Goal: Task Accomplishment & Management: Complete application form

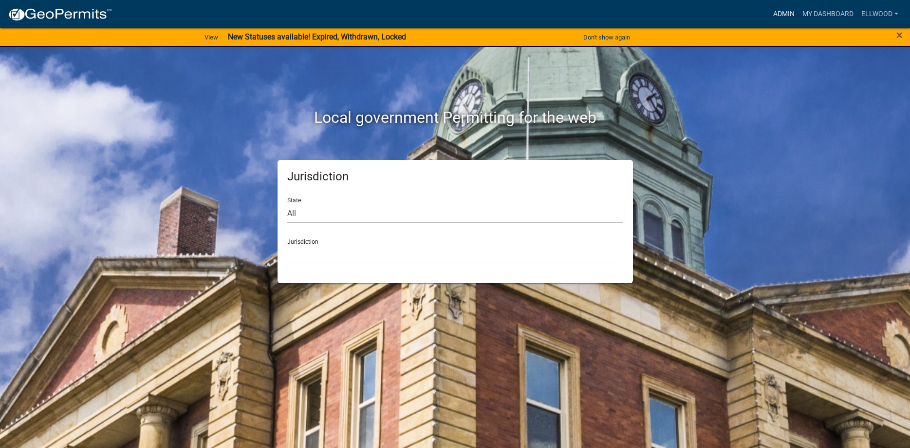
click at [790, 14] on link "Admin" at bounding box center [784, 14] width 29 height 19
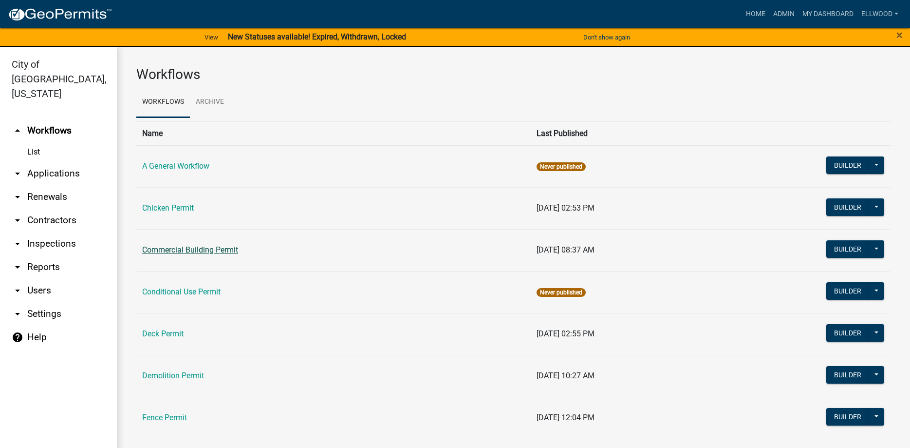
click at [206, 248] on link "Commercial Building Permit" at bounding box center [190, 249] width 96 height 9
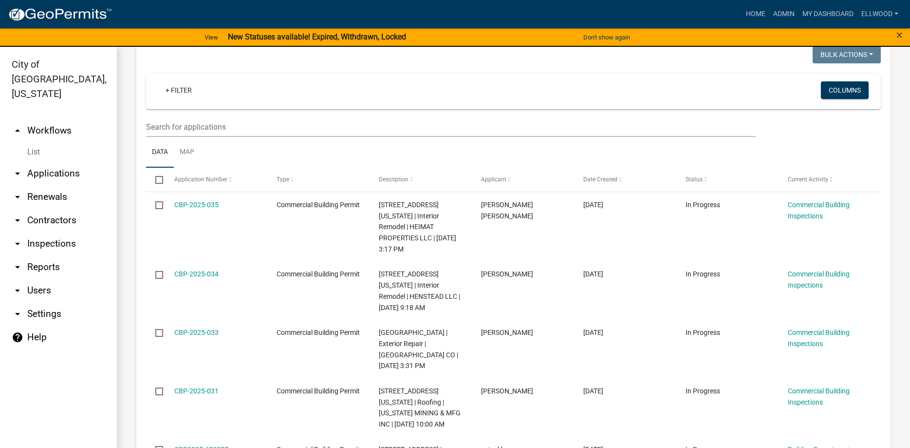
scroll to position [167, 0]
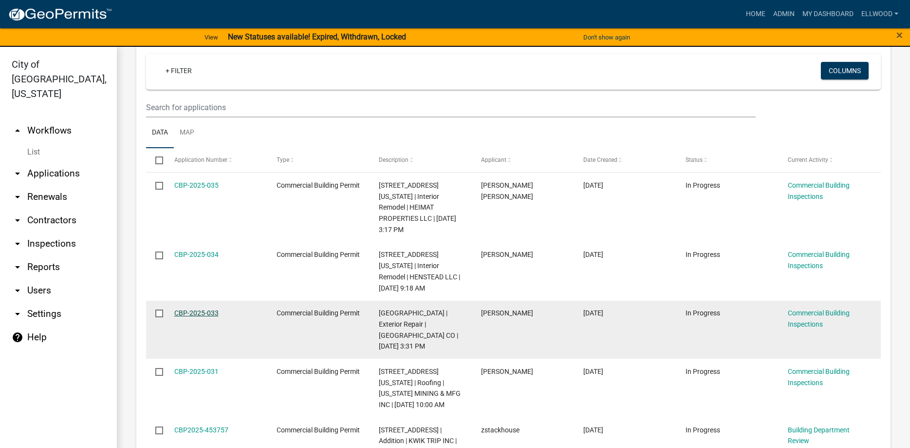
click at [207, 309] on link "CBP-2025-033" at bounding box center [196, 313] width 44 height 8
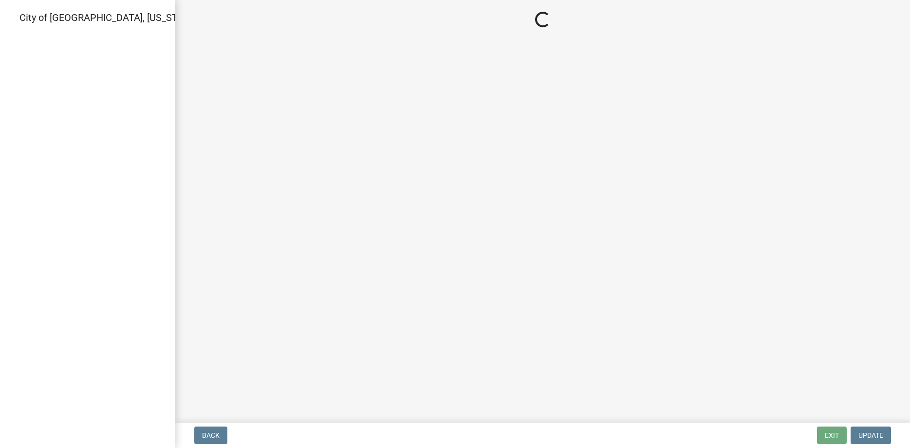
select select "805d55ac-e238-4e04-8f8e-acc067f36c3e"
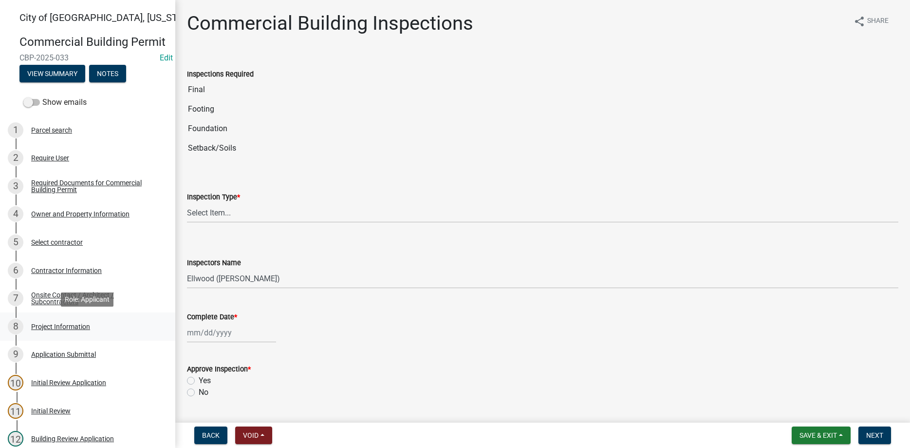
click at [63, 327] on div "Project Information" at bounding box center [60, 326] width 59 height 7
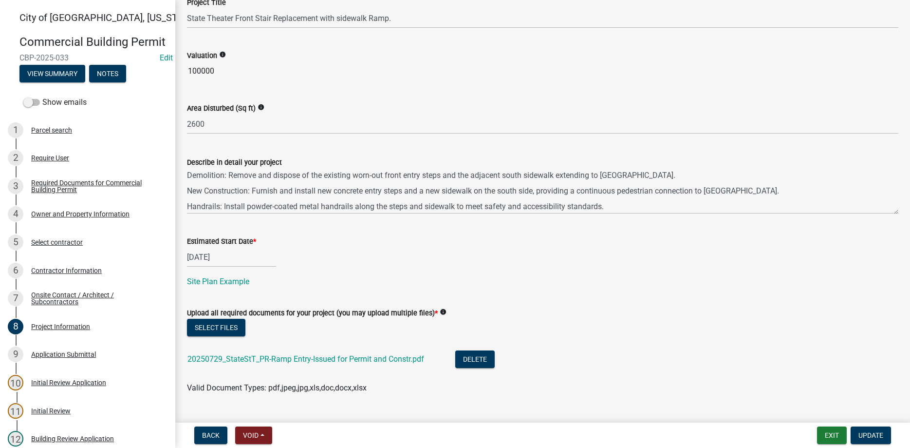
scroll to position [353, 0]
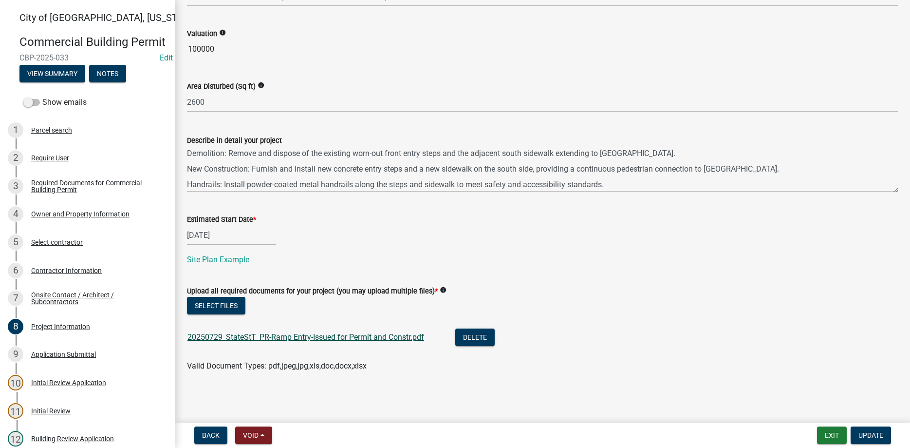
click at [305, 334] on link "20250729_StateStT_PR-Ramp Entry-Issued for Permit and Constr.pdf" at bounding box center [306, 336] width 237 height 9
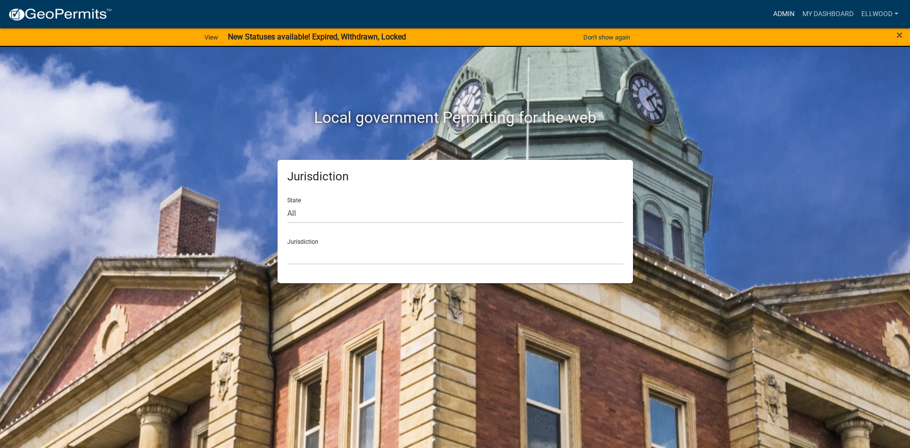
click at [779, 10] on link "Admin" at bounding box center [784, 14] width 29 height 19
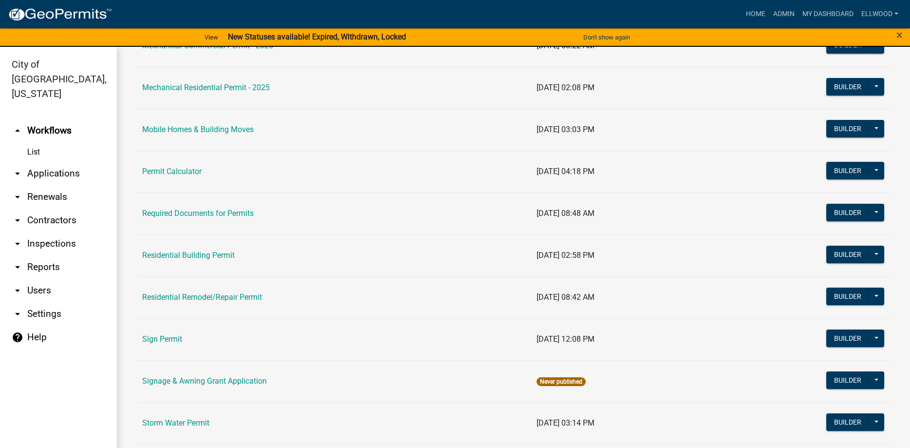
scroll to position [611, 0]
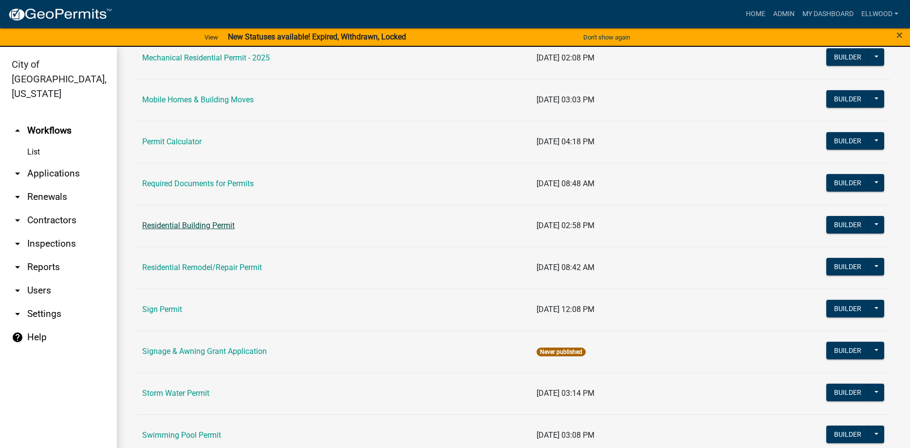
click at [192, 226] on link "Residential Building Permit" at bounding box center [188, 225] width 93 height 9
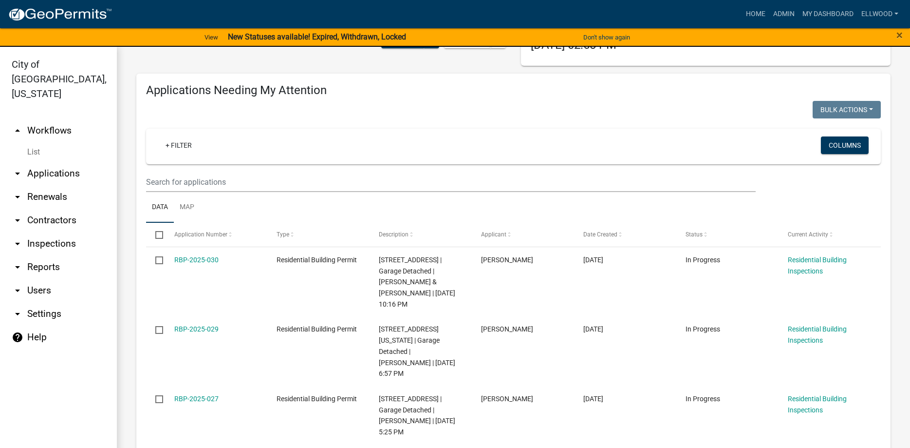
scroll to position [111, 0]
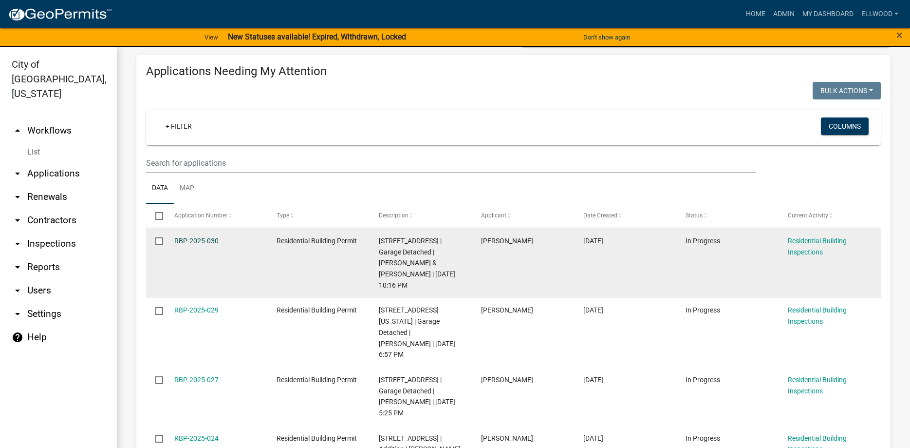
click at [208, 241] on link "RBP-2025-030" at bounding box center [196, 241] width 44 height 8
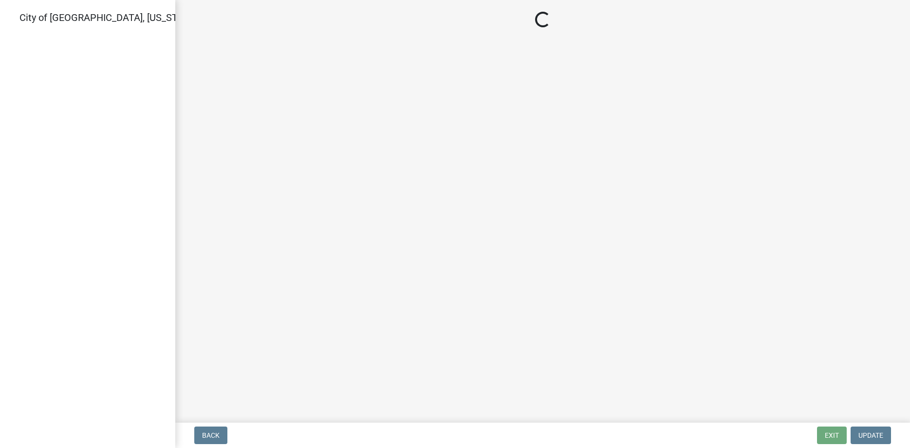
select select "805d55ac-e238-4e04-8f8e-acc067f36c3e"
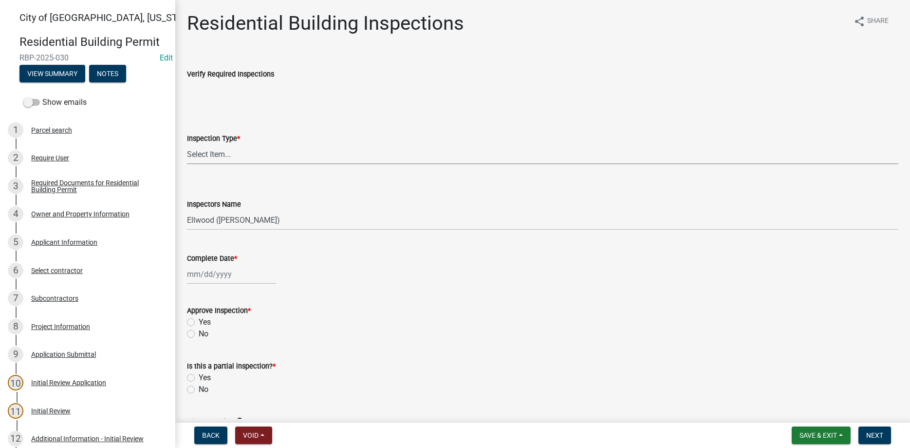
click at [187, 144] on select "Select Item... None All Inspections Required Energy Code Certificate Setback/So…" at bounding box center [543, 154] width 712 height 20
drag, startPoint x: 214, startPoint y: 159, endPoint x: 311, endPoint y: 113, distance: 107.0
click at [311, 113] on div "Inspection Type * Select Item... None All Inspections Required Energy Code Cert…" at bounding box center [543, 135] width 712 height 57
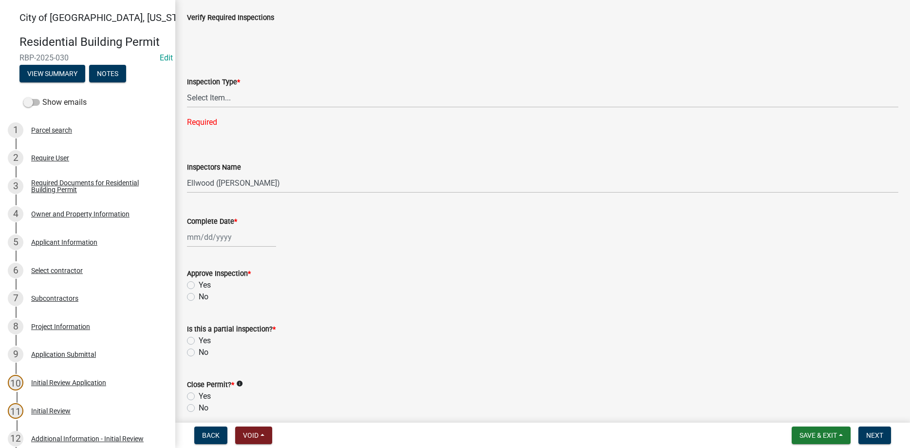
scroll to position [56, 0]
click at [187, 89] on select "Select Item... None All Inspections Required Energy Code Certificate Setback/So…" at bounding box center [543, 99] width 712 height 20
click option "Setback/Soils" at bounding box center [0, 0] width 0 height 0
select select "325fad7b-aea0-4a0d-bd35-a72a64eb9764"
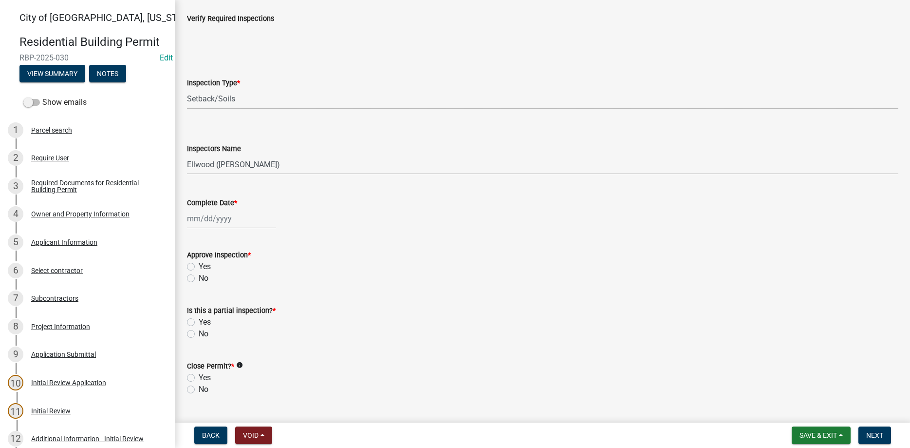
click at [214, 213] on input "Complete Date *" at bounding box center [231, 218] width 89 height 20
select select "8"
select select "2025"
click at [244, 315] on div "21" at bounding box center [244, 317] width 16 height 16
type input "08/21/2025"
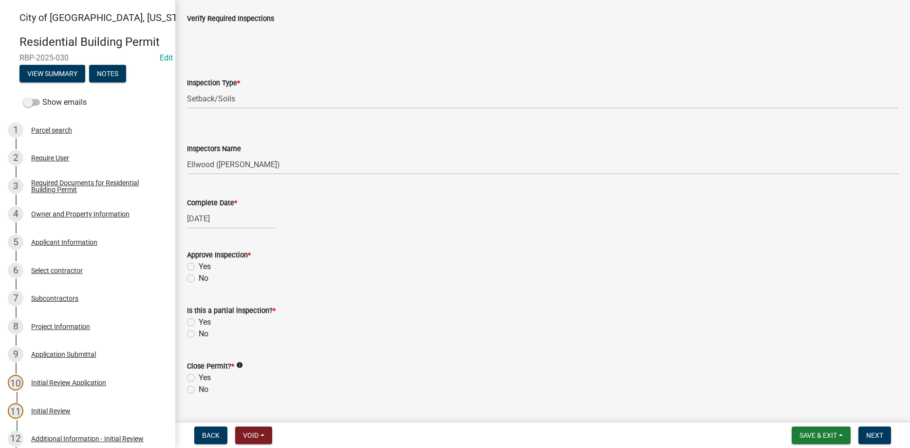
click at [199, 264] on label "Yes" at bounding box center [205, 267] width 12 height 12
click at [199, 264] on input "Yes" at bounding box center [202, 264] width 6 height 6
radio input "true"
click at [199, 337] on label "No" at bounding box center [204, 334] width 10 height 12
click at [199, 334] on input "No" at bounding box center [202, 331] width 6 height 6
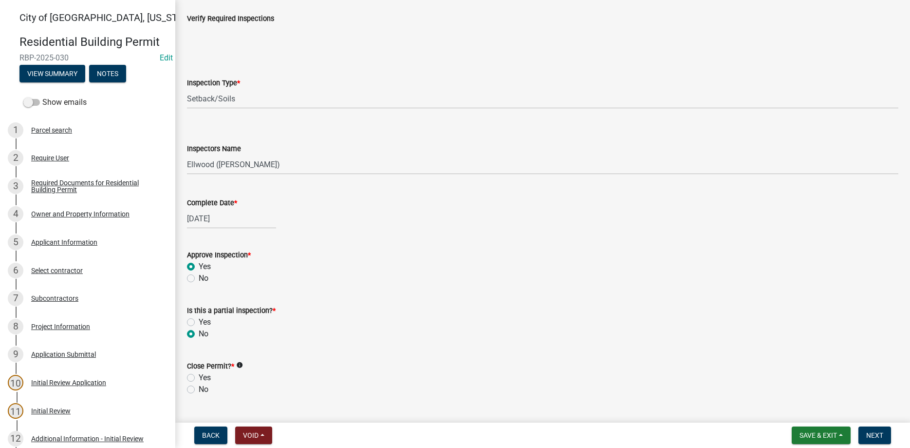
radio input "true"
click at [199, 390] on label "No" at bounding box center [204, 389] width 10 height 12
click at [199, 390] on input "No" at bounding box center [202, 386] width 6 height 6
radio input "true"
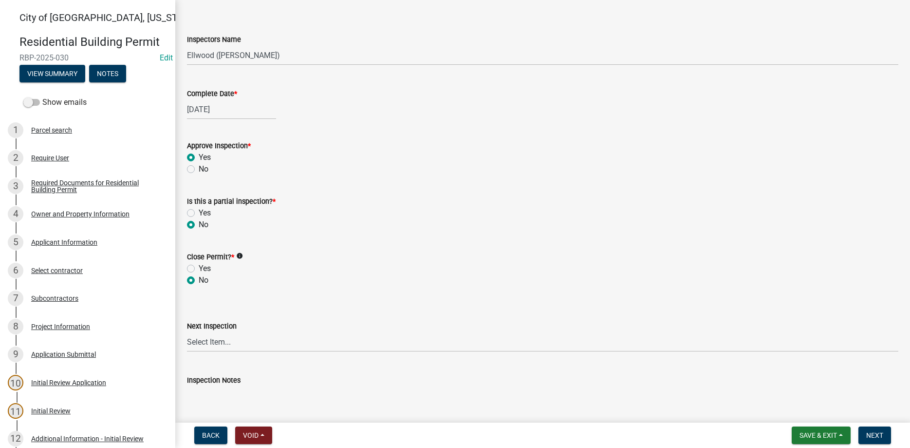
scroll to position [278, 0]
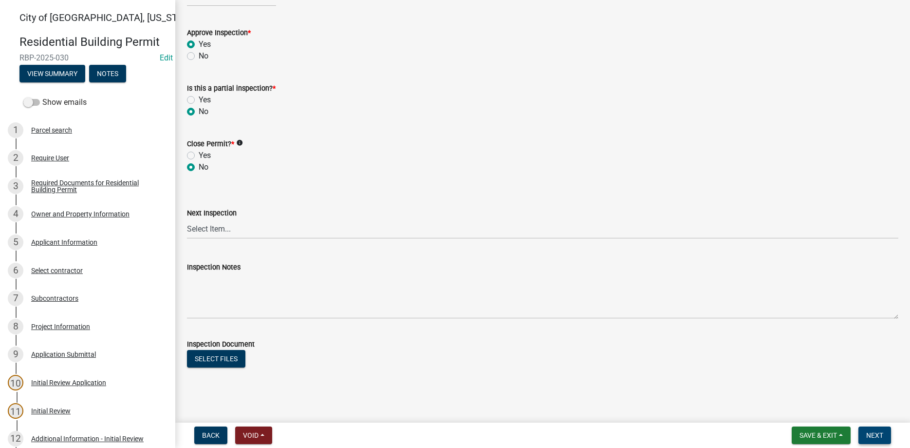
click at [877, 437] on span "Next" at bounding box center [874, 435] width 17 height 8
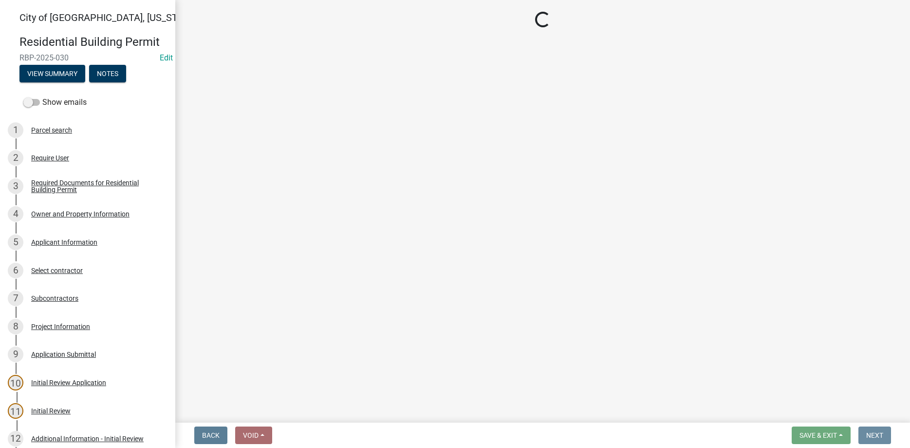
scroll to position [0, 0]
select select "805d55ac-e238-4e04-8f8e-acc067f36c3e"
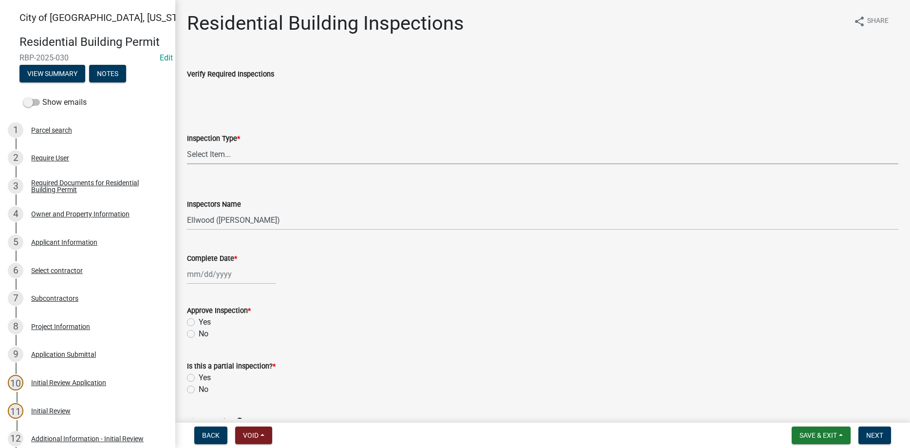
click at [187, 144] on select "Select Item... None All Inspections Required Energy Code Certificate Setback/So…" at bounding box center [543, 154] width 712 height 20
click option "Slab" at bounding box center [0, 0] width 0 height 0
select select "837b626f-f685-4417-a092-201fe977a036"
select select "8"
select select "2025"
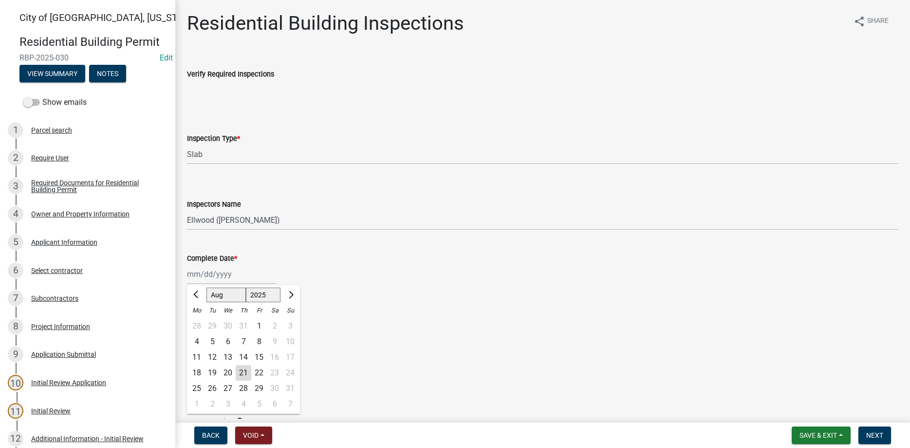
click at [216, 269] on input "Complete Date *" at bounding box center [231, 274] width 89 height 20
click at [247, 370] on div "21" at bounding box center [244, 373] width 16 height 16
type input "08/21/2025"
click at [199, 320] on label "Yes" at bounding box center [205, 322] width 12 height 12
click at [199, 320] on input "Yes" at bounding box center [202, 319] width 6 height 6
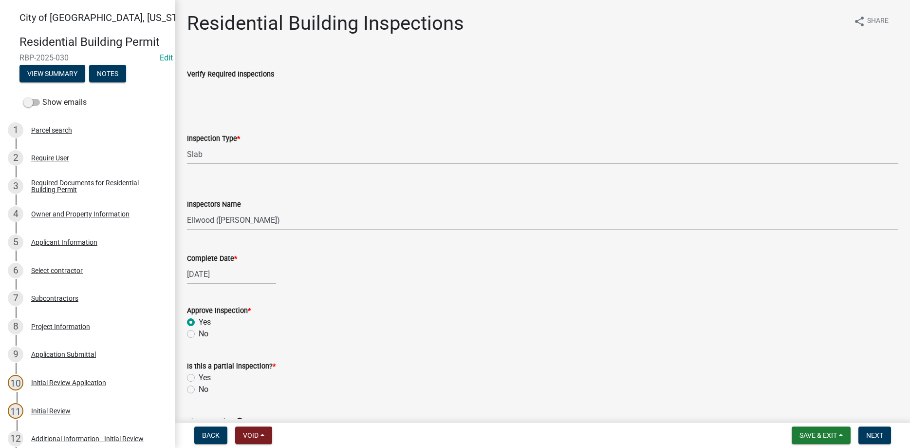
radio input "true"
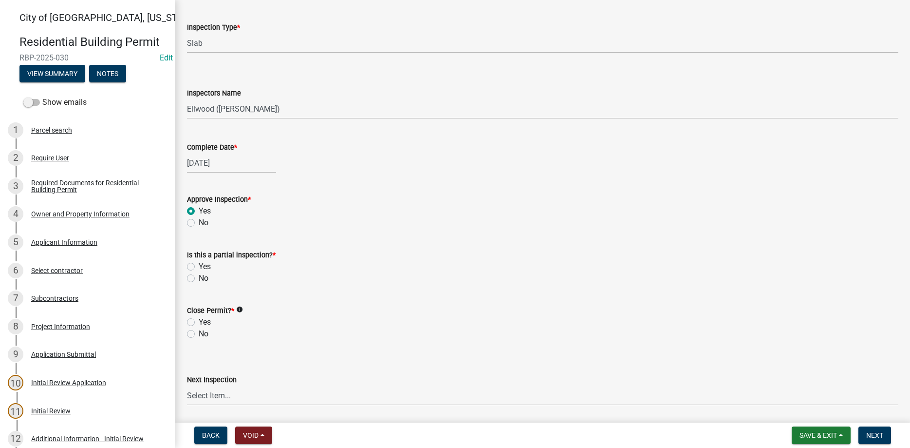
click at [199, 278] on label "No" at bounding box center [204, 278] width 10 height 12
click at [199, 278] on input "No" at bounding box center [202, 275] width 6 height 6
radio input "true"
drag, startPoint x: 193, startPoint y: 333, endPoint x: 210, endPoint y: 335, distance: 17.2
click at [199, 333] on label "No" at bounding box center [204, 334] width 10 height 12
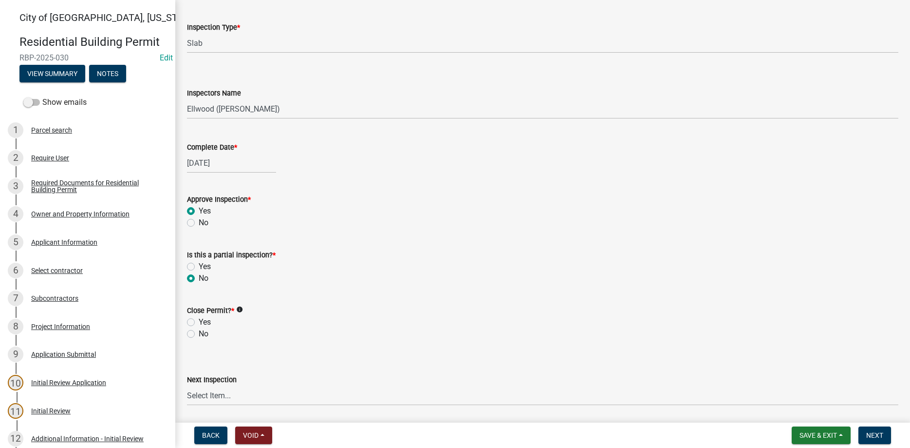
click at [199, 333] on input "No" at bounding box center [202, 331] width 6 height 6
radio input "true"
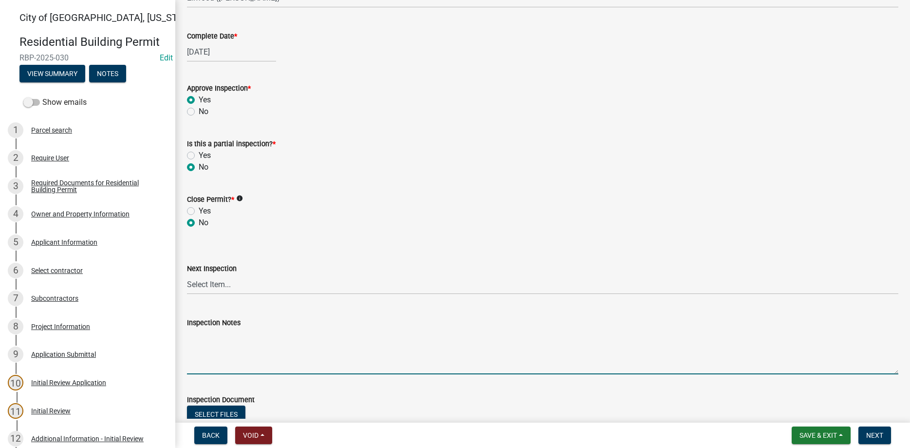
click at [215, 353] on textarea "Inspection Notes" at bounding box center [543, 351] width 712 height 46
click at [229, 337] on textarea "Set back on side side 5' and North side 10" as per variance" at bounding box center [543, 351] width 712 height 46
type textarea "Set back on South side side 5' and North side 10" as per variance"
click at [871, 434] on span "Next" at bounding box center [874, 435] width 17 height 8
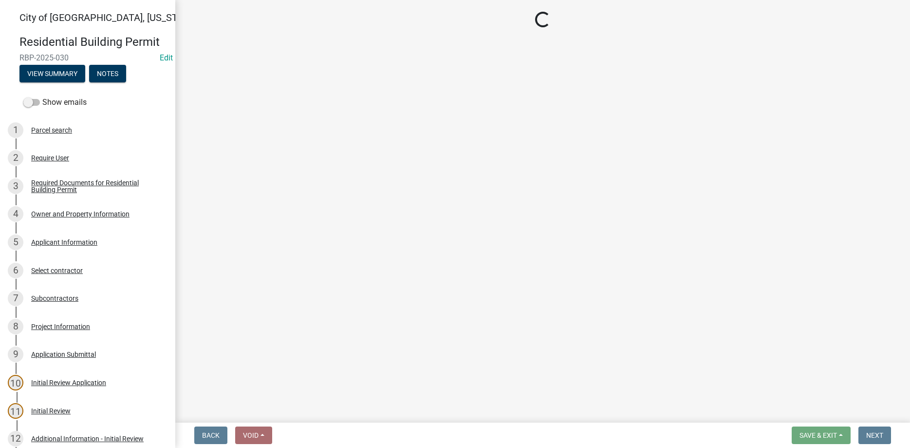
select select "805d55ac-e238-4e04-8f8e-acc067f36c3e"
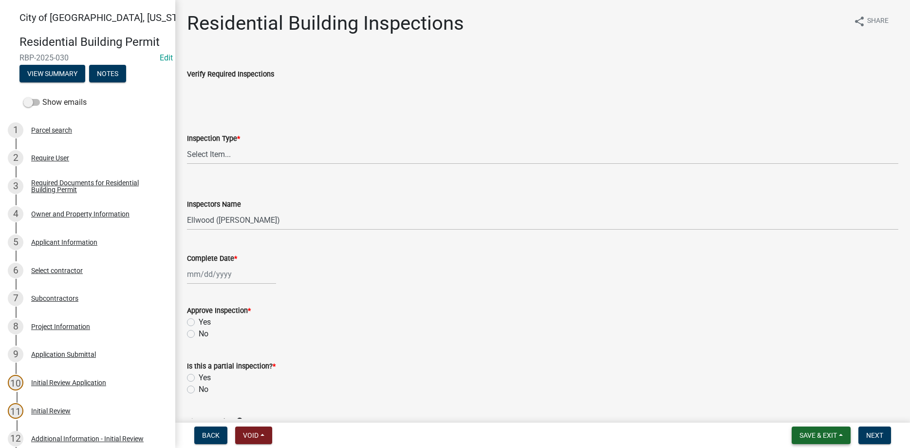
click at [827, 432] on span "Save & Exit" at bounding box center [819, 435] width 38 height 8
click at [806, 409] on button "Save & Exit" at bounding box center [812, 409] width 78 height 23
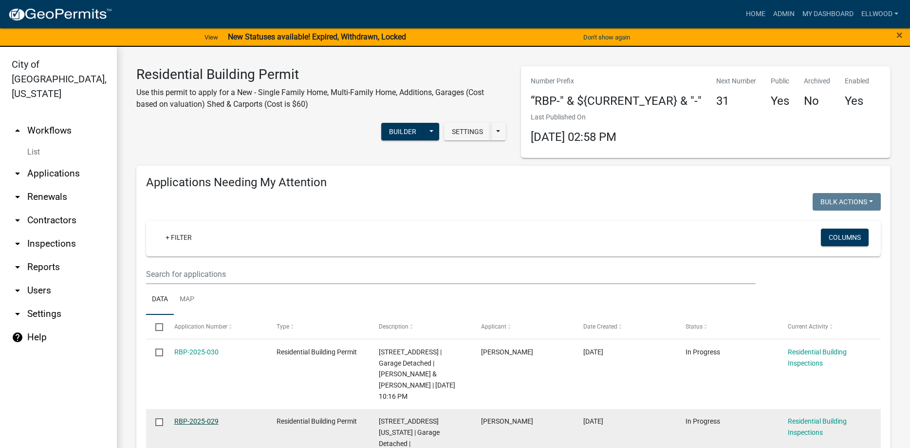
click at [209, 417] on link "RBP-2025-029" at bounding box center [196, 421] width 44 height 8
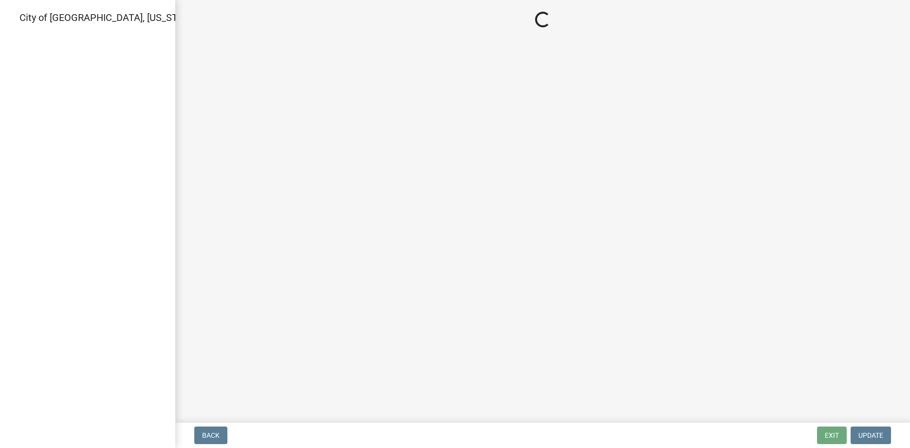
select select "805d55ac-e238-4e04-8f8e-acc067f36c3e"
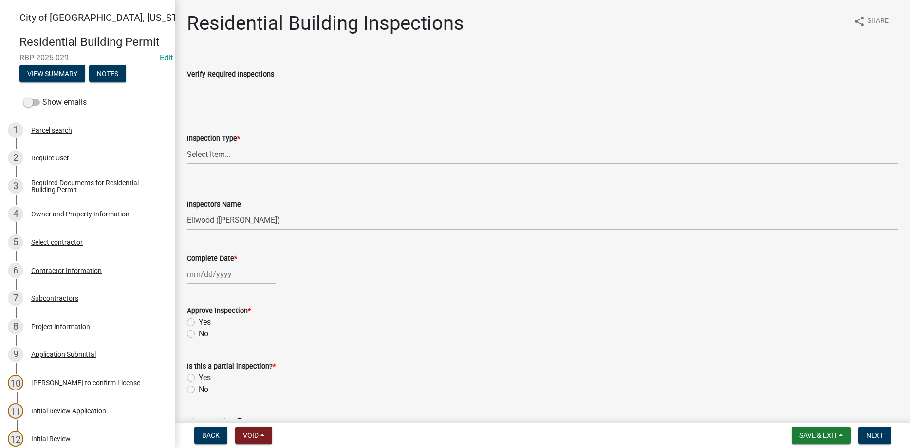
click at [187, 144] on select "Select Item... None All Inspections Required Energy Code Certificate Setback/So…" at bounding box center [543, 154] width 712 height 20
click option "Setback/Soils" at bounding box center [0, 0] width 0 height 0
select select "325fad7b-aea0-4a0d-bd35-a72a64eb9764"
click at [215, 275] on input "Complete Date *" at bounding box center [231, 274] width 89 height 20
select select "8"
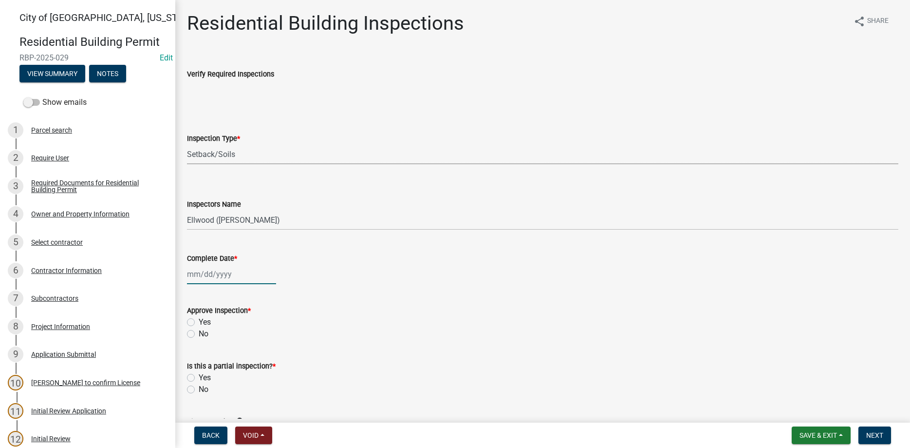
select select "2025"
click at [227, 370] on div "20" at bounding box center [228, 373] width 16 height 16
type input "[DATE]"
click at [199, 323] on label "Yes" at bounding box center [205, 322] width 12 height 12
click at [199, 322] on input "Yes" at bounding box center [202, 319] width 6 height 6
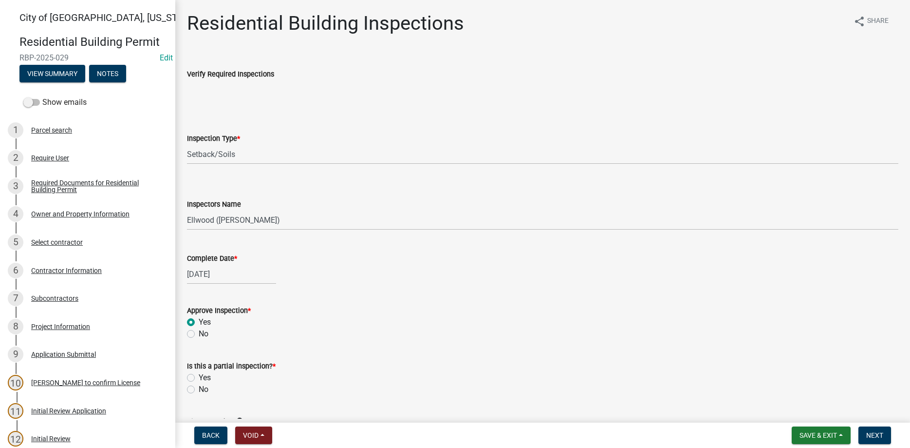
radio input "true"
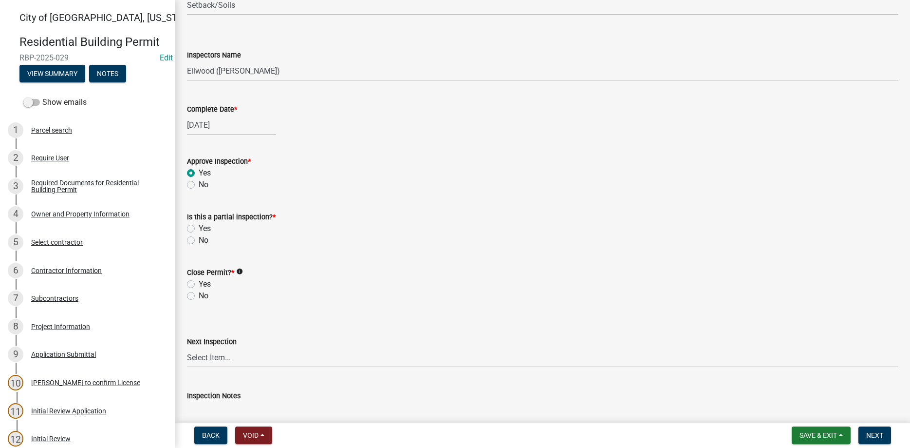
scroll to position [167, 0]
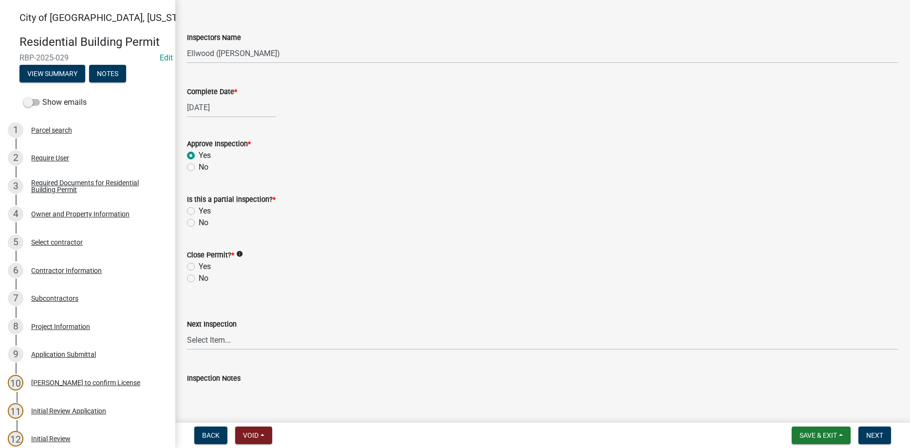
click at [199, 222] on label "No" at bounding box center [204, 223] width 10 height 12
click at [199, 222] on input "No" at bounding box center [202, 220] width 6 height 6
radio input "true"
click at [199, 277] on label "No" at bounding box center [204, 278] width 10 height 12
click at [199, 277] on input "No" at bounding box center [202, 275] width 6 height 6
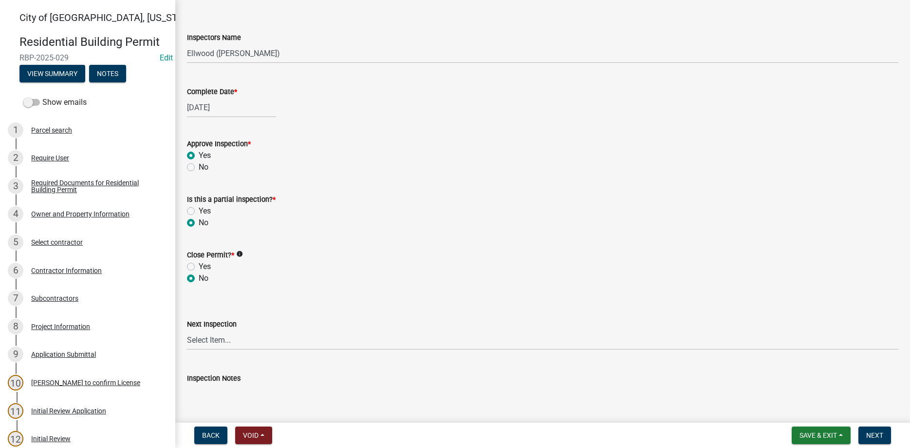
radio input "true"
click at [882, 433] on span "Next" at bounding box center [874, 435] width 17 height 8
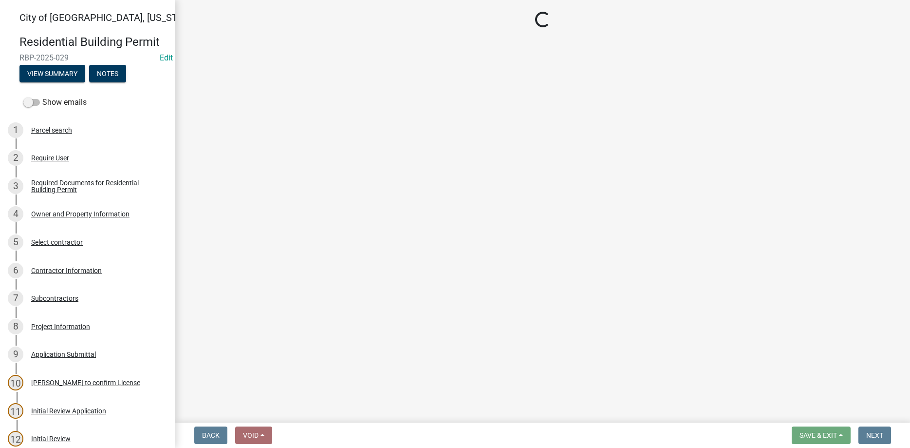
select select "805d55ac-e238-4e04-8f8e-acc067f36c3e"
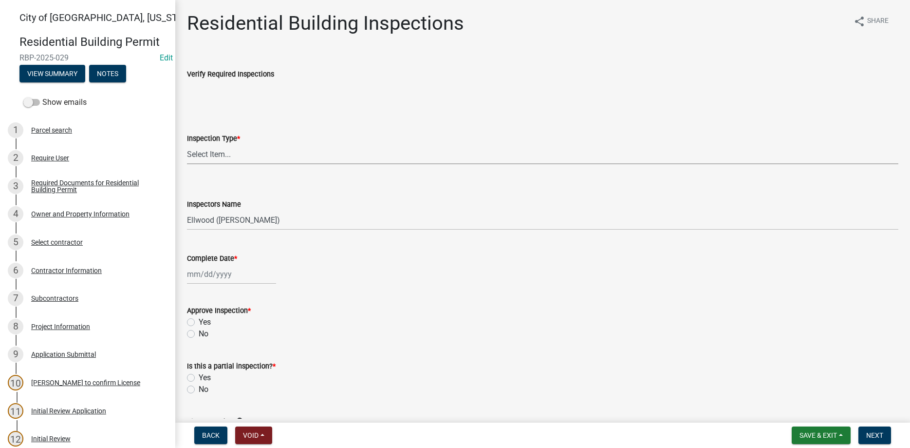
click at [187, 144] on select "Select Item... None All Inspections Required Energy Code Certificate Setback/So…" at bounding box center [543, 154] width 712 height 20
click at [225, 156] on select "Select Item... None All Inspections Required Energy Code Certificate Setback/So…" at bounding box center [543, 154] width 712 height 20
click at [187, 144] on select "Select Item... None All Inspections Required Energy Code Certificate Setback/So…" at bounding box center [543, 154] width 712 height 20
click option "Slab" at bounding box center [0, 0] width 0 height 0
select select "837b626f-f685-4417-a092-201fe977a036"
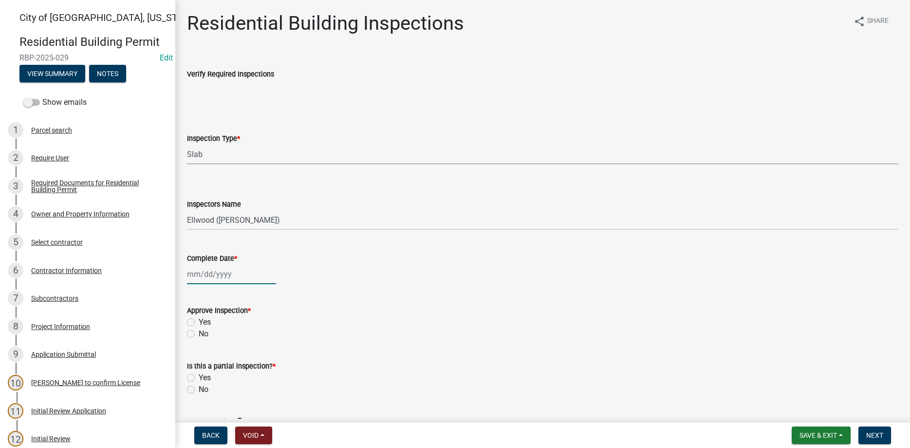
click at [236, 277] on input "Complete Date *" at bounding box center [231, 274] width 89 height 20
select select "8"
select select "2025"
click at [233, 372] on div "20" at bounding box center [228, 373] width 16 height 16
type input "[DATE]"
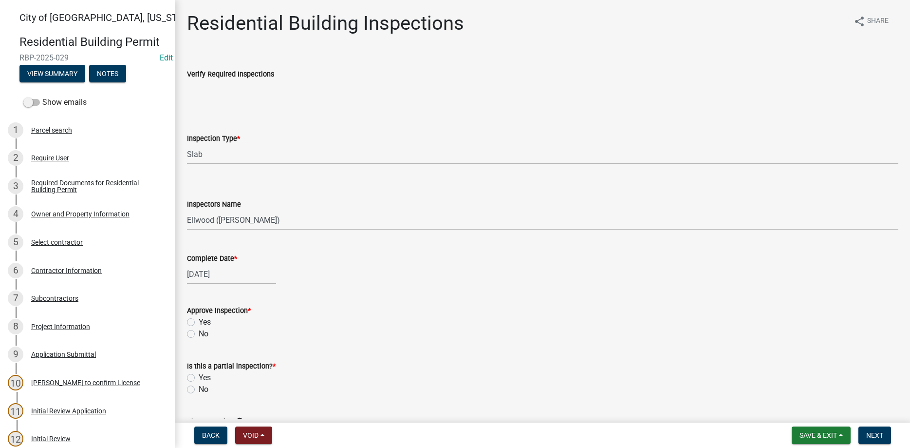
click at [199, 322] on label "Yes" at bounding box center [205, 322] width 12 height 12
click at [199, 322] on input "Yes" at bounding box center [202, 319] width 6 height 6
radio input "true"
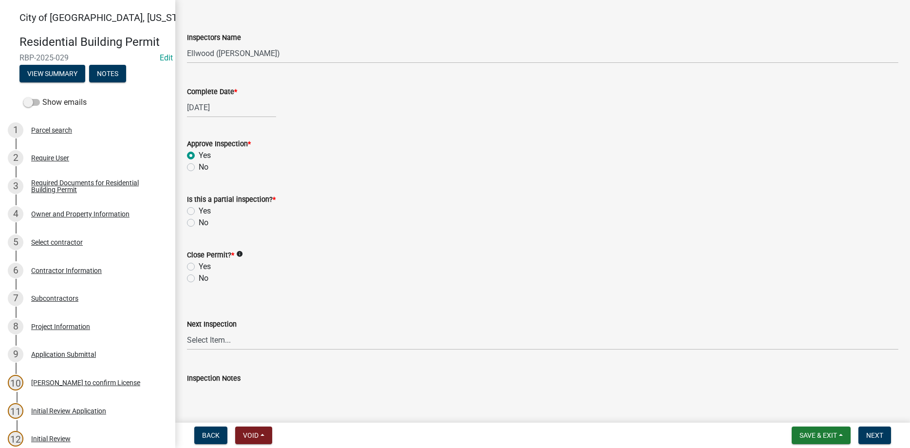
click at [199, 221] on label "No" at bounding box center [204, 223] width 10 height 12
click at [199, 221] on input "No" at bounding box center [202, 220] width 6 height 6
radio input "true"
click at [199, 277] on label "No" at bounding box center [204, 278] width 10 height 12
click at [199, 277] on input "No" at bounding box center [202, 275] width 6 height 6
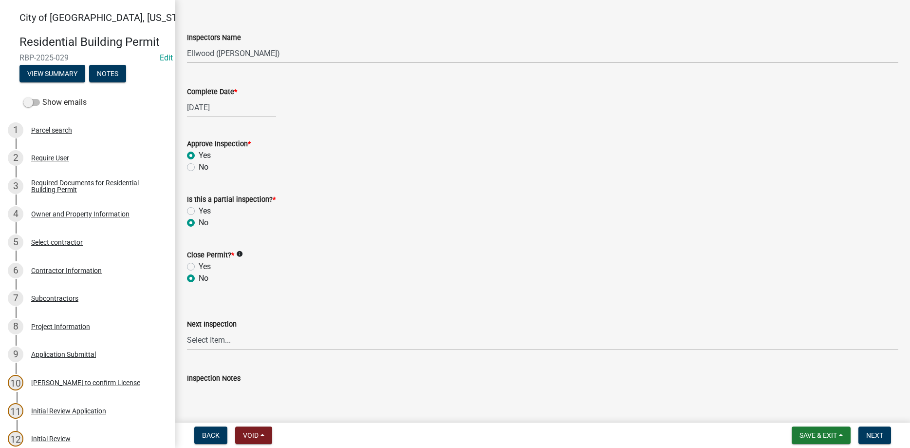
radio input "true"
click at [223, 388] on textarea "Inspection Notes" at bounding box center [543, 407] width 712 height 46
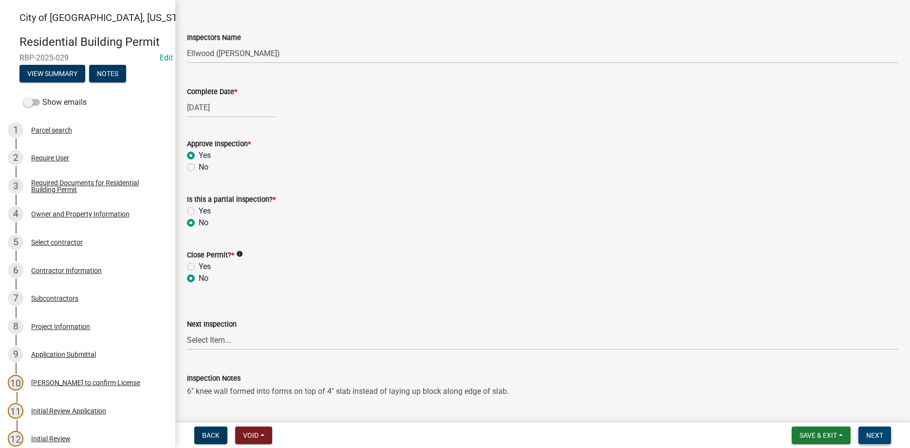
type textarea "6" knee wall formed into forms on top of 4" slab instead of laying up block alo…"
click at [877, 436] on span "Next" at bounding box center [874, 435] width 17 height 8
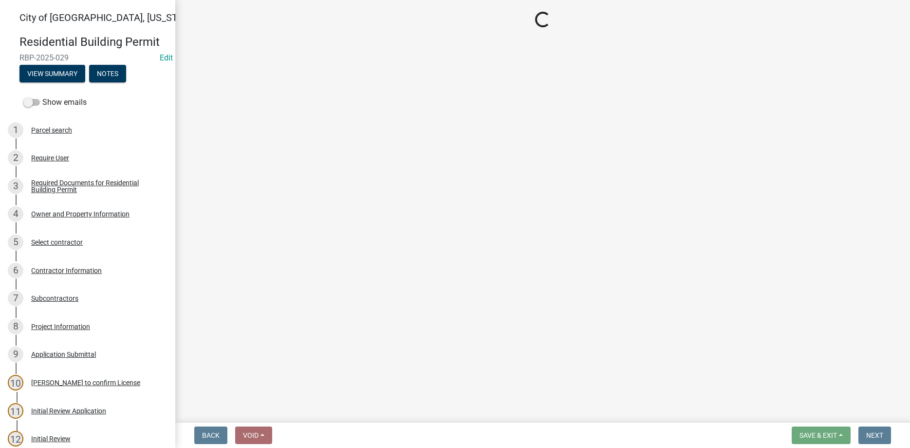
select select "805d55ac-e238-4e04-8f8e-acc067f36c3e"
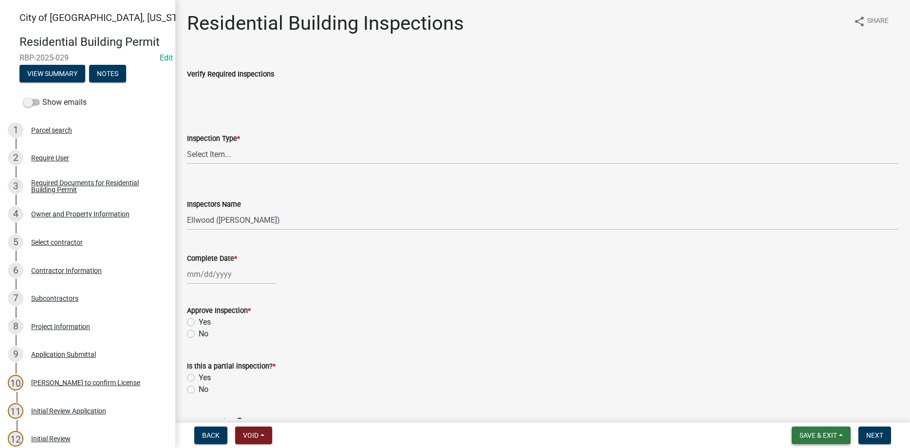
click at [810, 433] on span "Save & Exit" at bounding box center [819, 435] width 38 height 8
click at [807, 410] on button "Save & Exit" at bounding box center [812, 409] width 78 height 23
